Goal: Transaction & Acquisition: Book appointment/travel/reservation

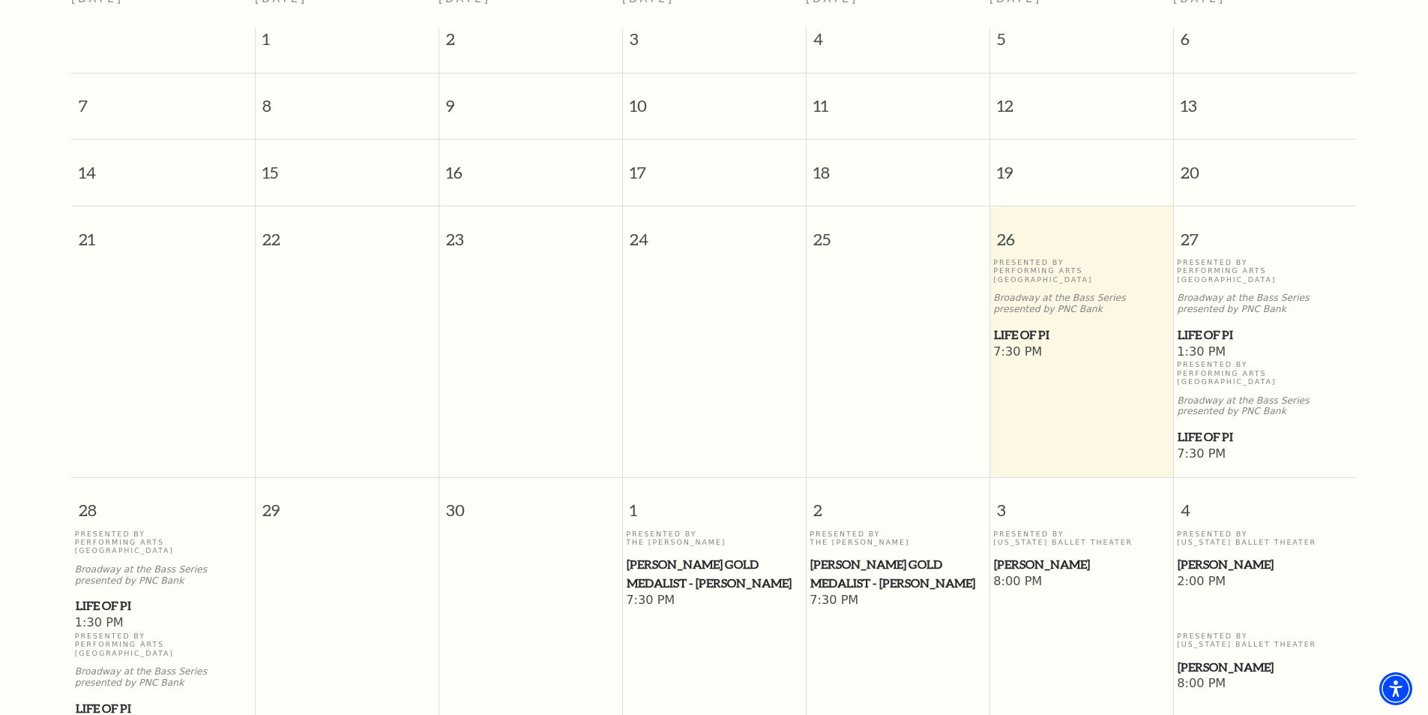
scroll to position [58, 0]
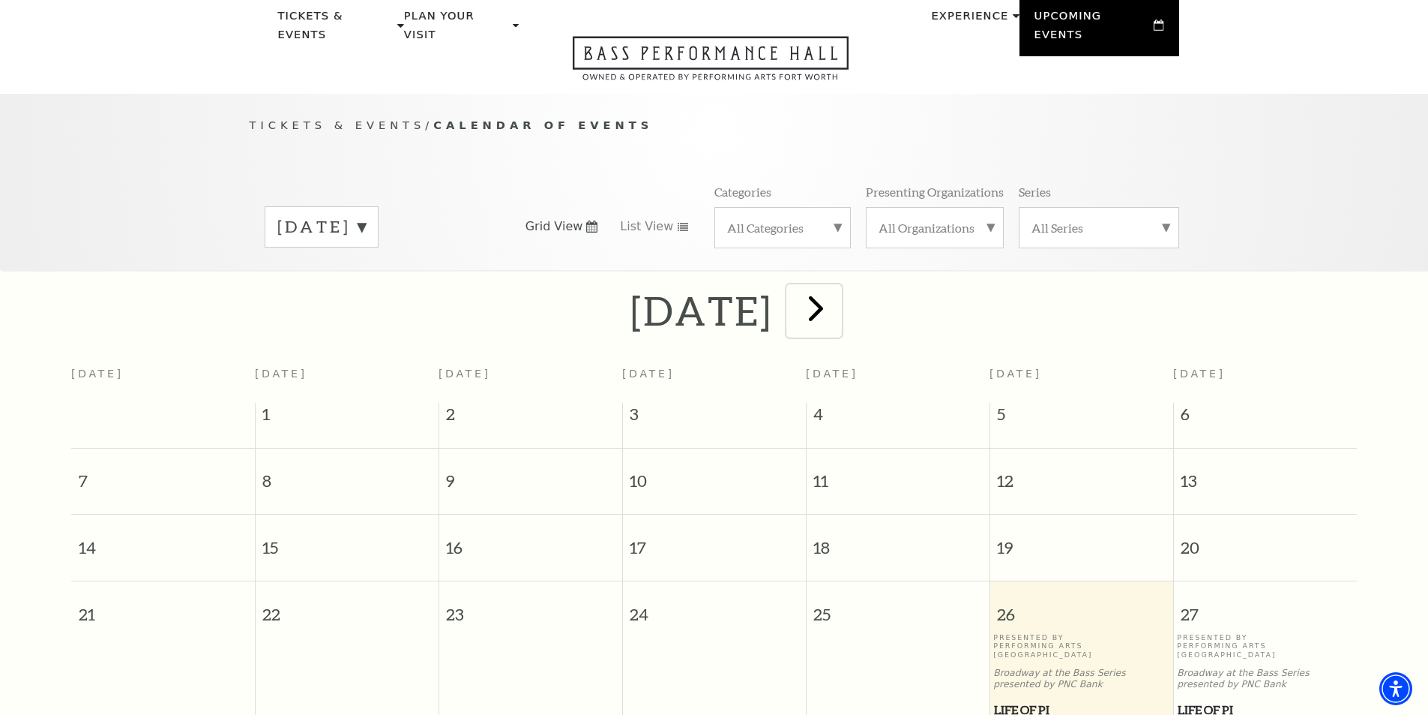
click at [837, 294] on span "next" at bounding box center [816, 307] width 43 height 43
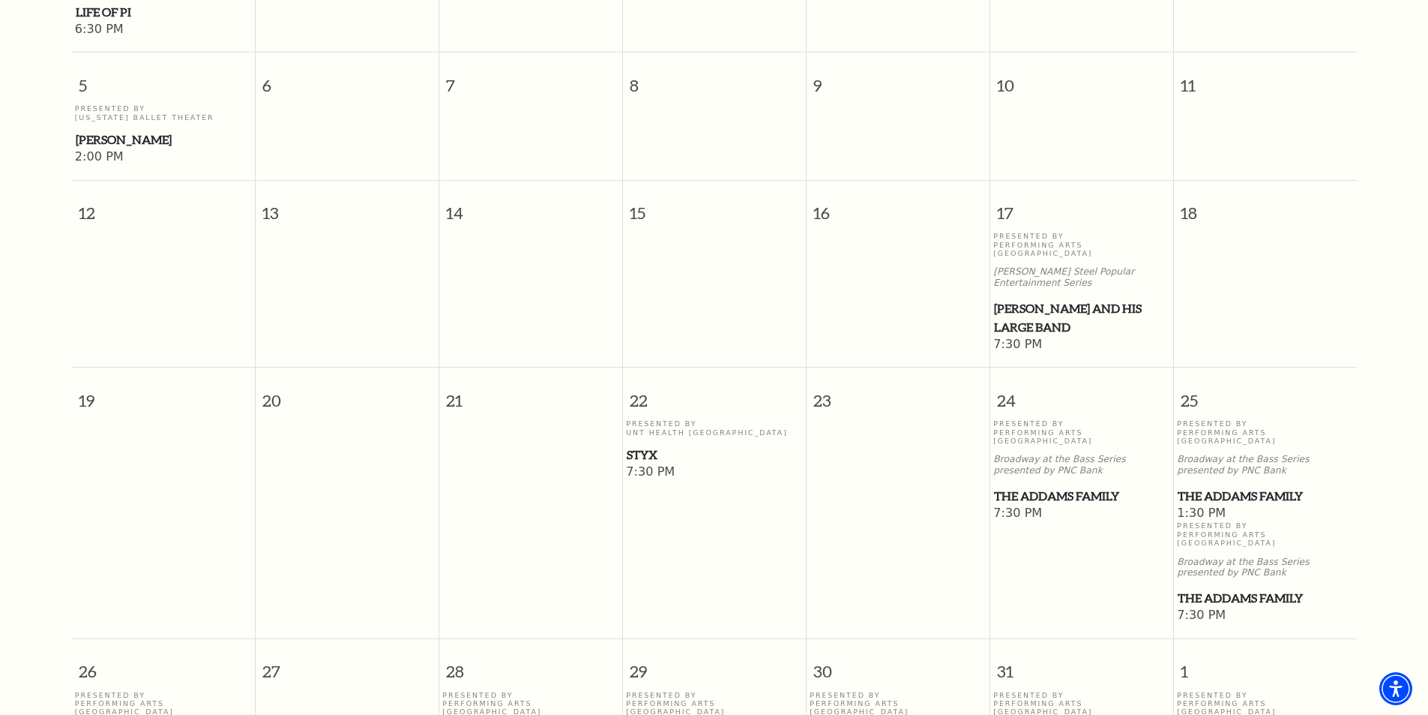
scroll to position [882, 0]
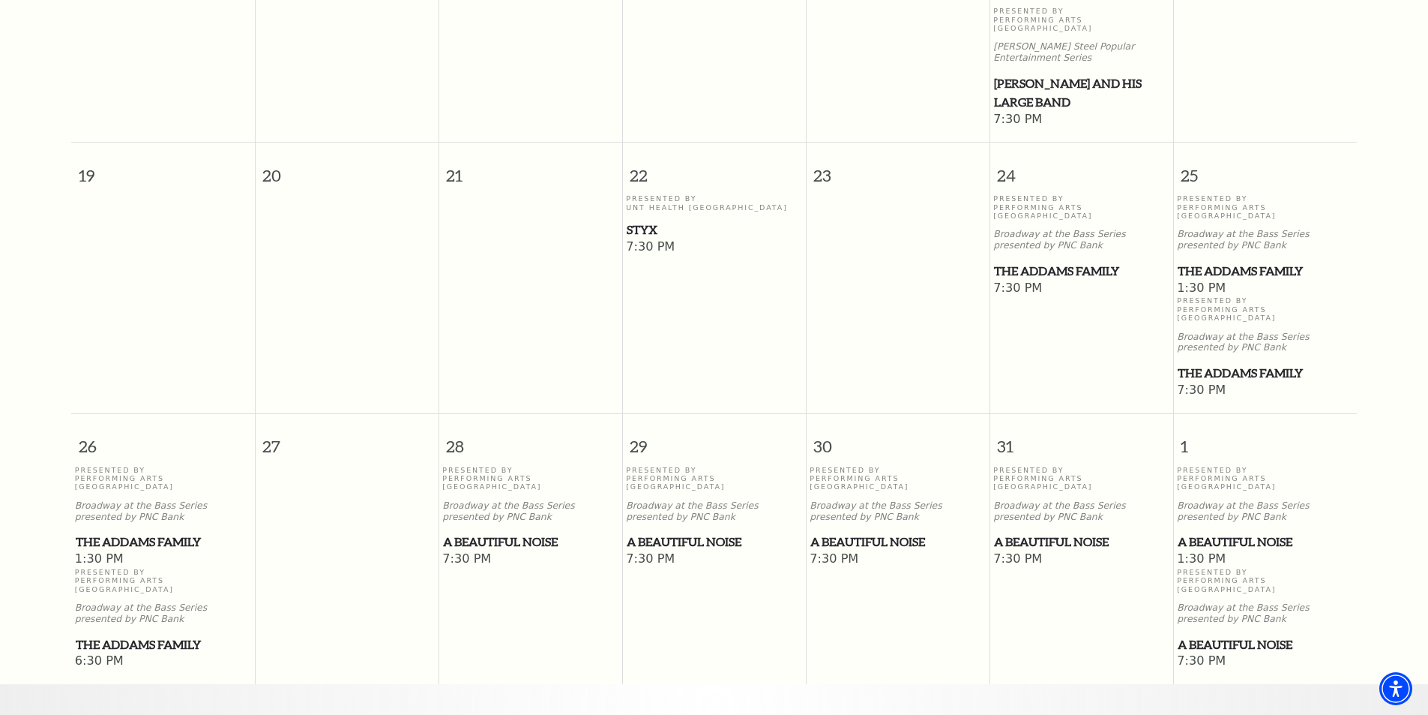
click at [648, 220] on span "Styx" at bounding box center [714, 229] width 175 height 19
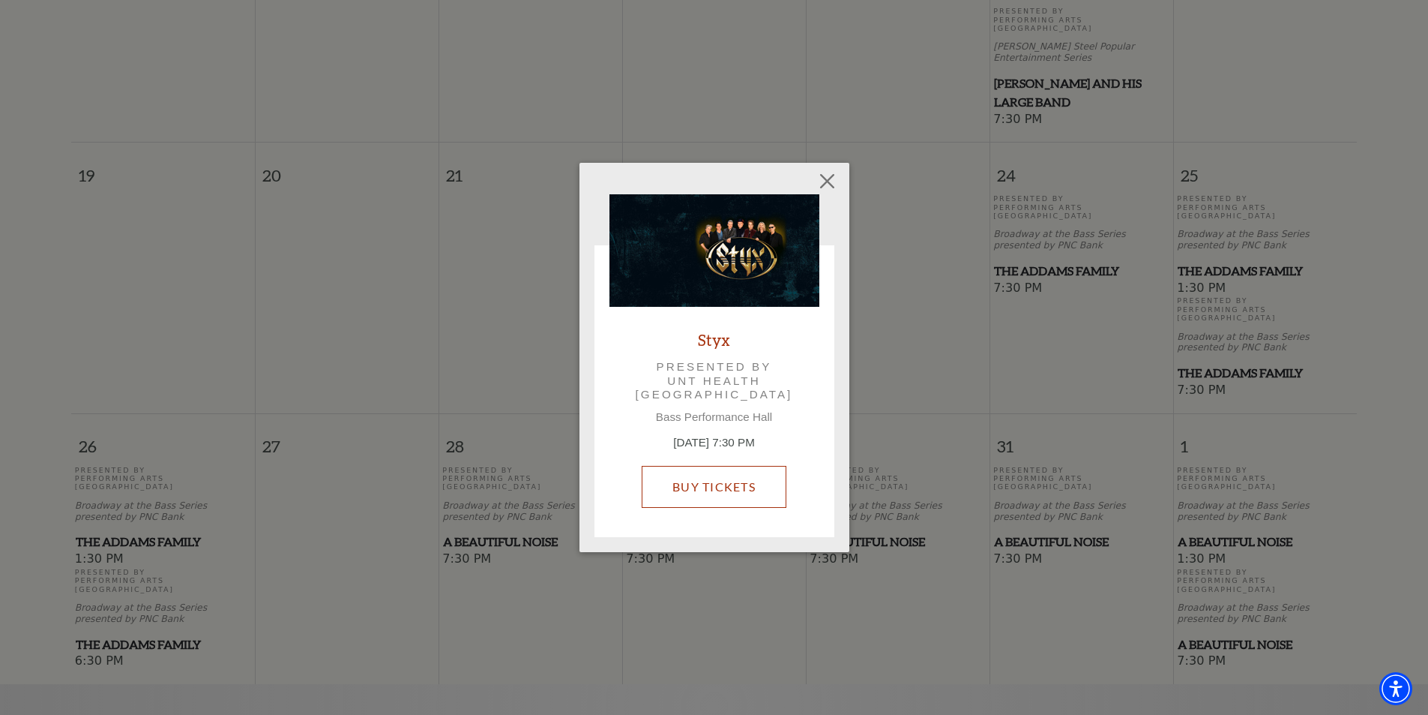
click at [709, 483] on link "Buy Tickets" at bounding box center [714, 487] width 145 height 42
click at [821, 175] on button "Close" at bounding box center [827, 180] width 28 height 28
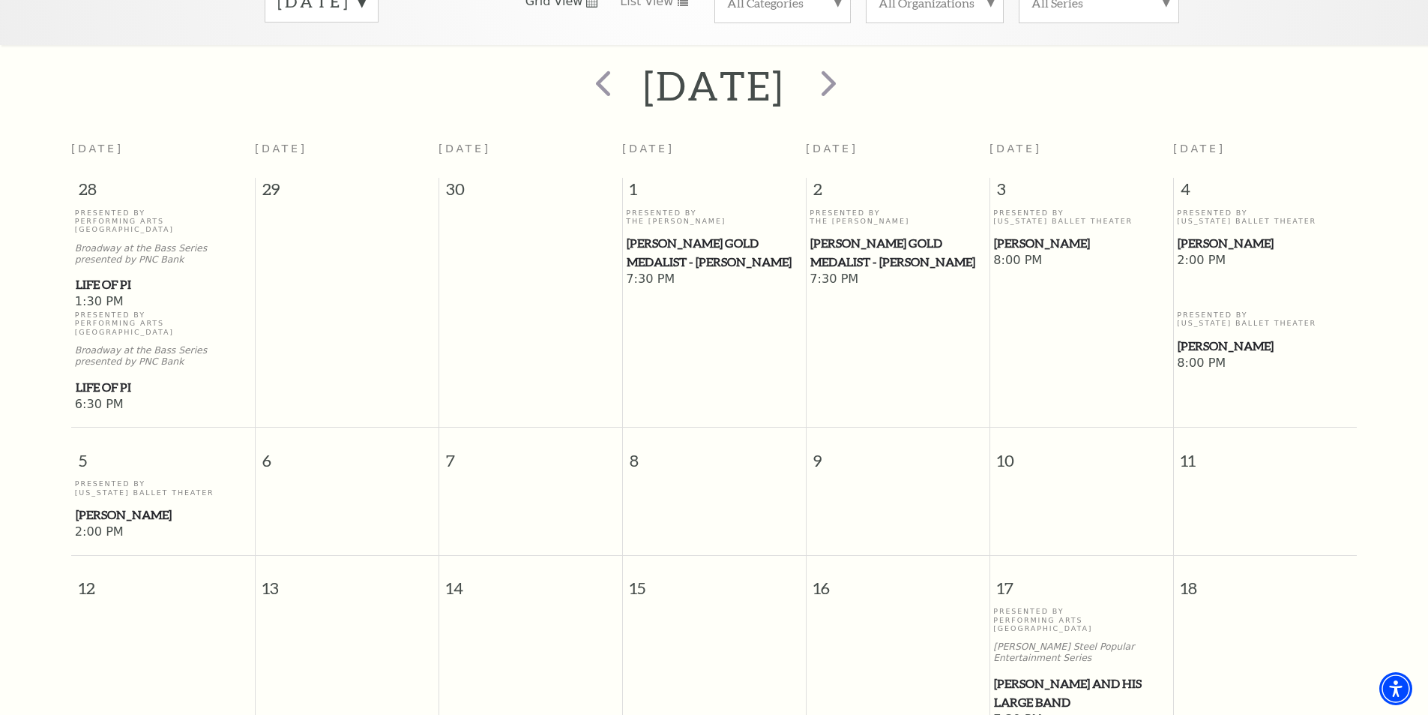
scroll to position [0, 0]
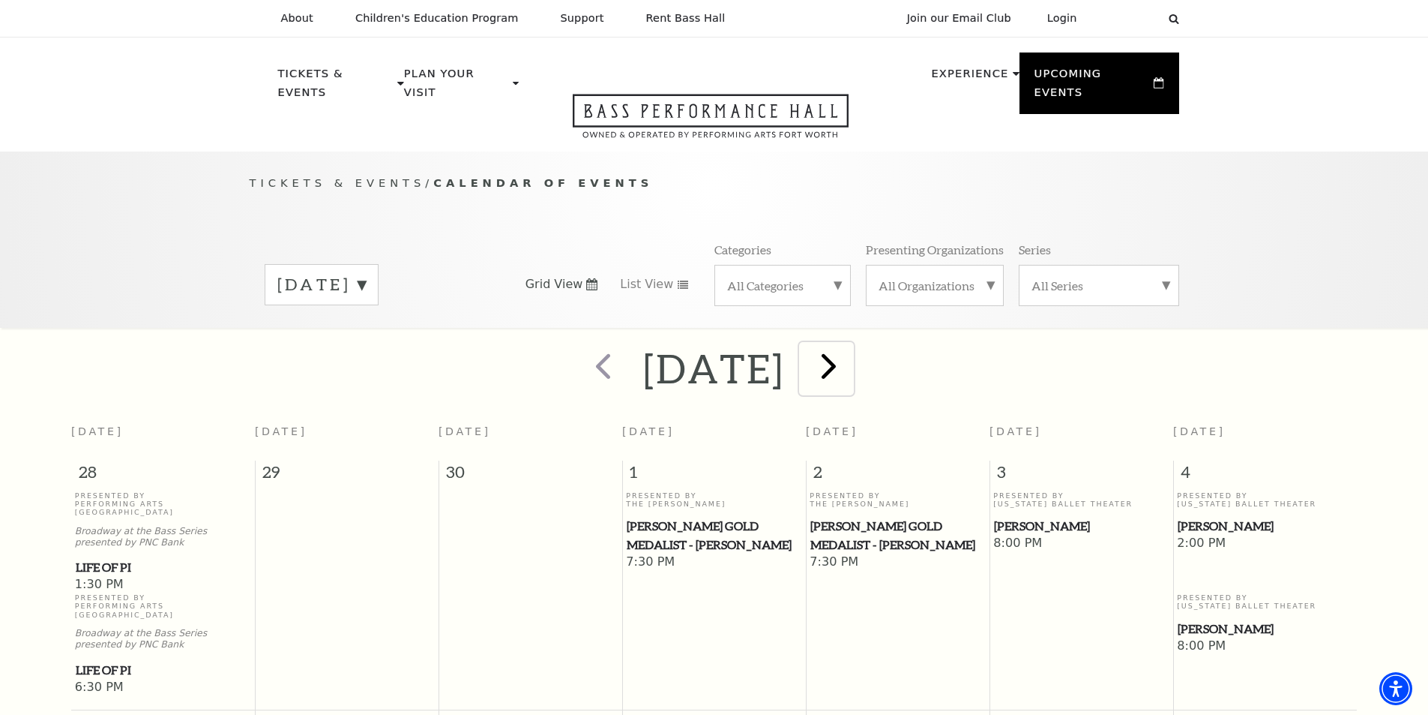
click at [850, 349] on span "next" at bounding box center [828, 365] width 43 height 43
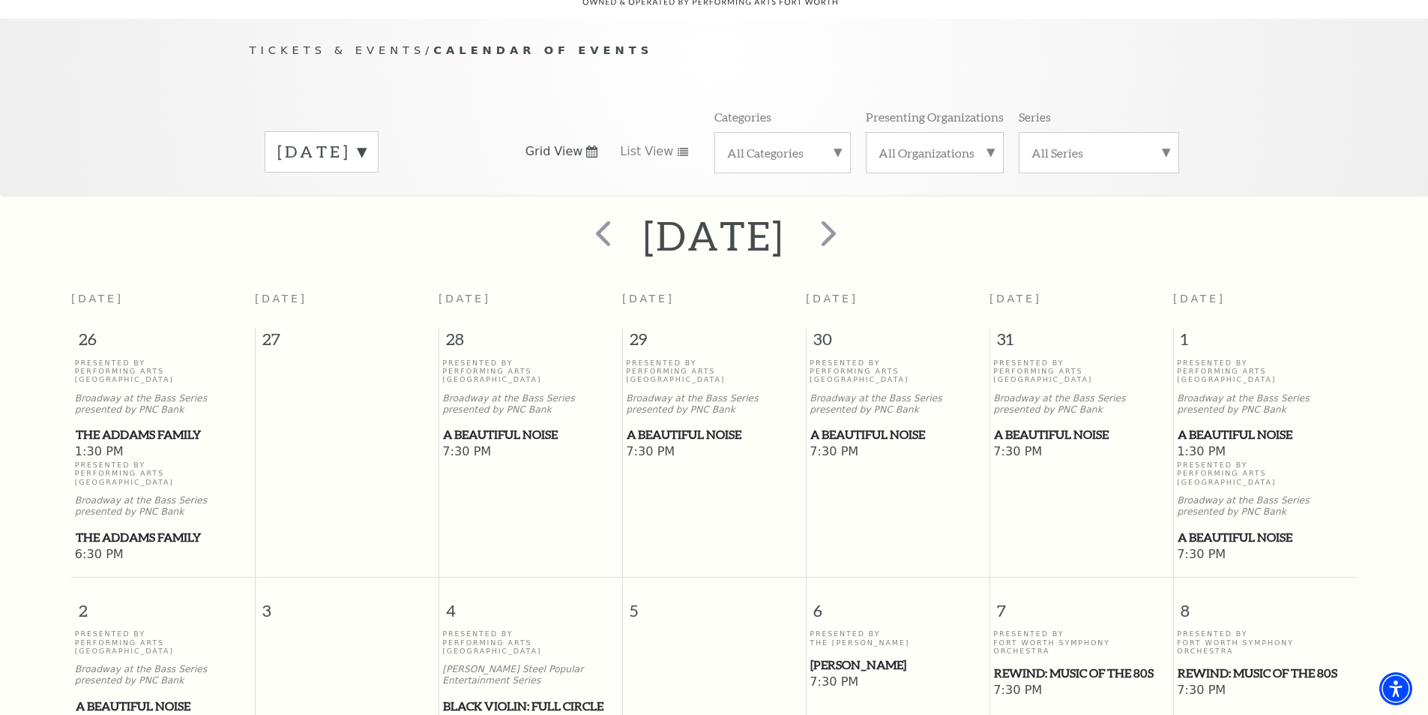
scroll to position [433, 0]
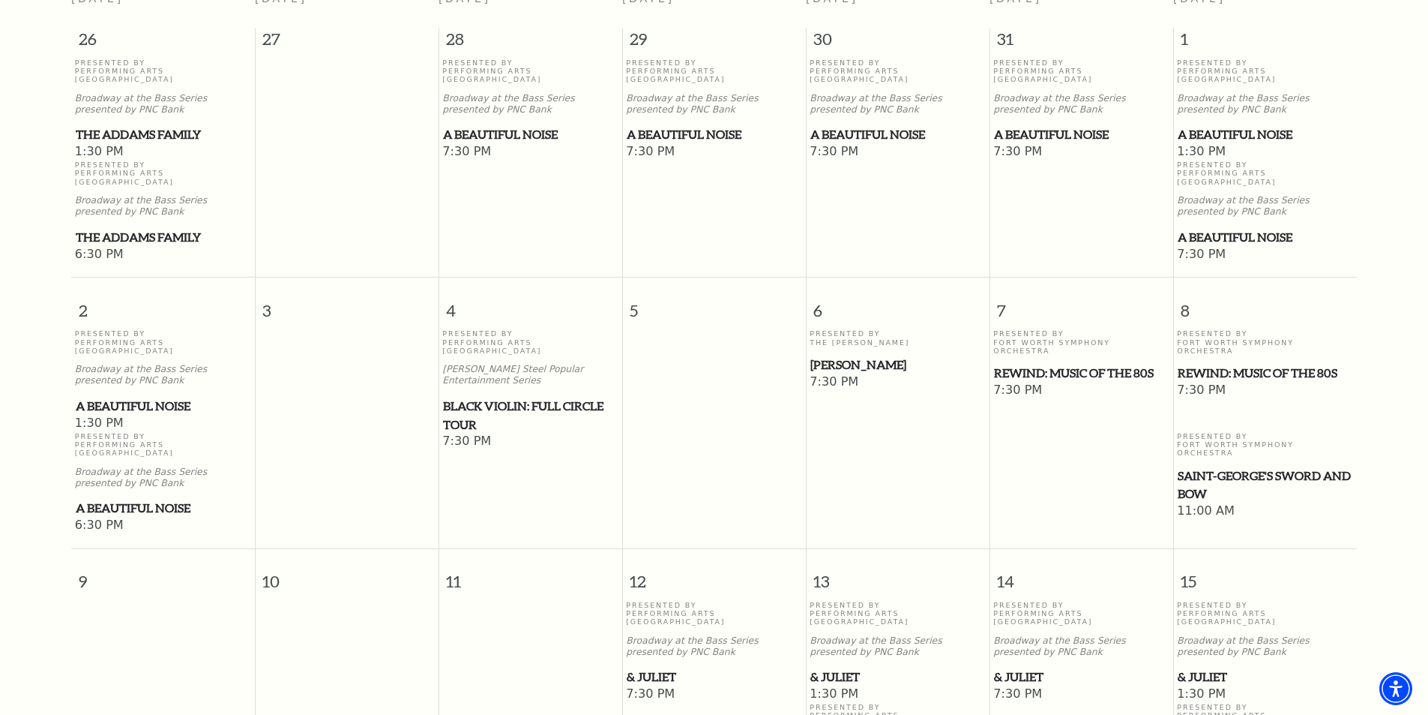
click at [1031, 364] on span "REWIND: Music of the 80s" at bounding box center [1081, 373] width 175 height 19
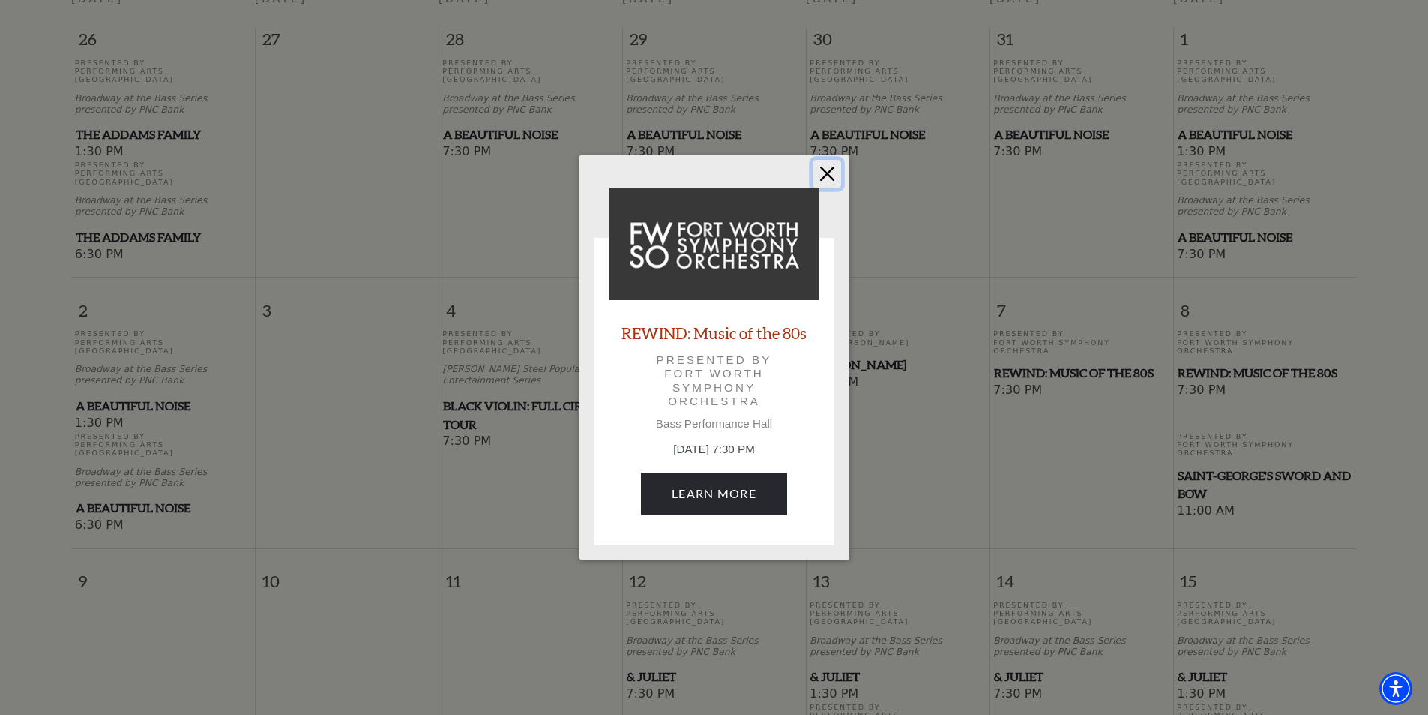
click at [830, 172] on button "Close" at bounding box center [827, 174] width 28 height 28
